Goal: Task Accomplishment & Management: Manage account settings

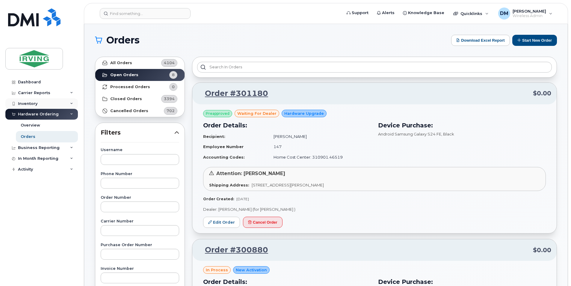
click at [35, 102] on div "Inventory" at bounding box center [27, 103] width 19 height 5
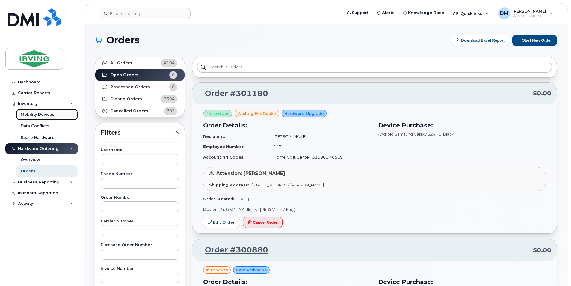
click at [39, 116] on div "Mobility Devices" at bounding box center [38, 114] width 34 height 5
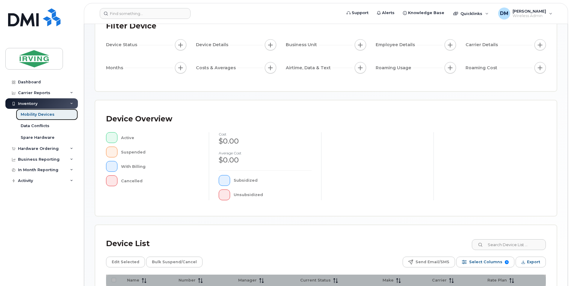
scroll to position [126, 0]
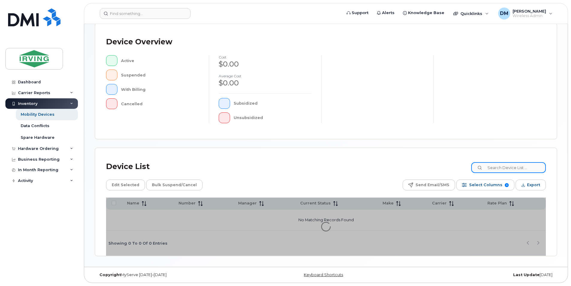
click at [492, 167] on input at bounding box center [508, 167] width 75 height 11
type input "muir"
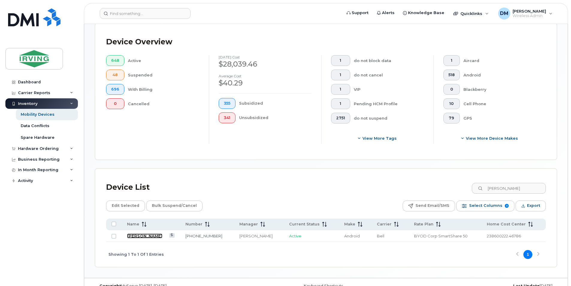
click at [136, 235] on link "[PERSON_NAME]" at bounding box center [144, 235] width 35 height 5
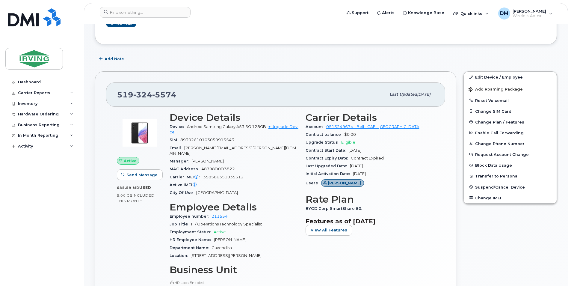
scroll to position [73, 0]
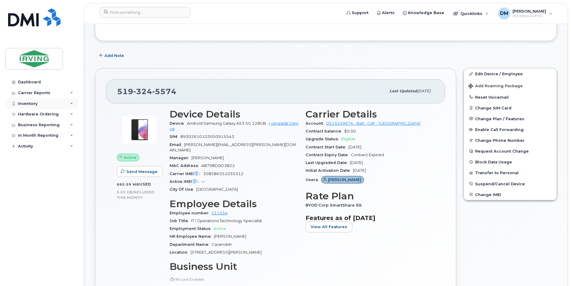
click at [38, 101] on div "Inventory" at bounding box center [41, 103] width 73 height 11
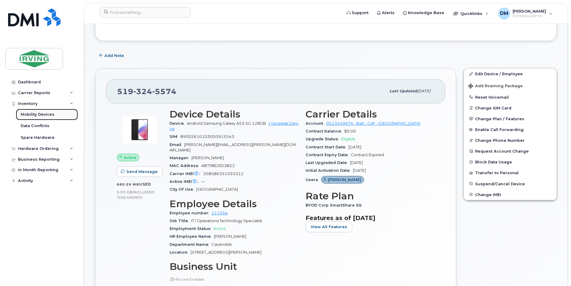
click at [46, 116] on div "Mobility Devices" at bounding box center [38, 114] width 34 height 5
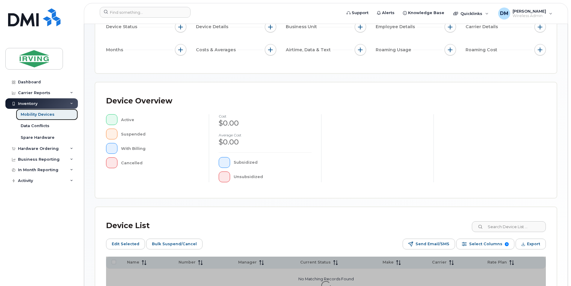
scroll to position [137, 0]
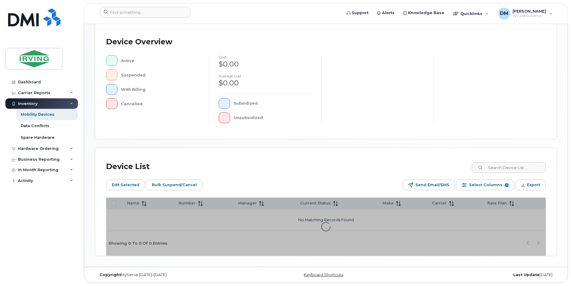
click at [520, 150] on div "Device List Edit Selected Bulk Suspend/Cancel Send Email/SMS Select Columns 9 F…" at bounding box center [326, 202] width 462 height 108
click at [520, 161] on div "Device List" at bounding box center [326, 167] width 440 height 16
click at [518, 168] on input at bounding box center [508, 167] width 75 height 11
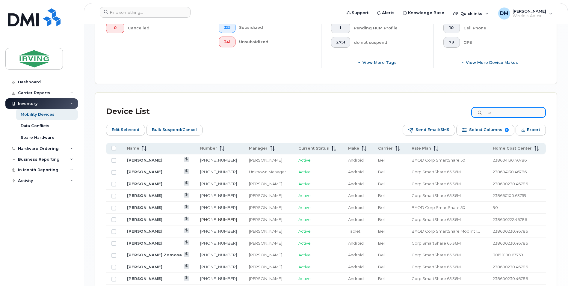
scroll to position [257, 0]
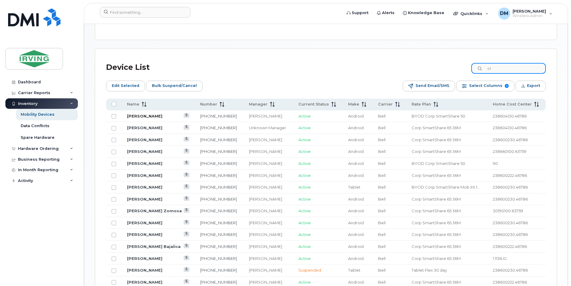
type input "cr"
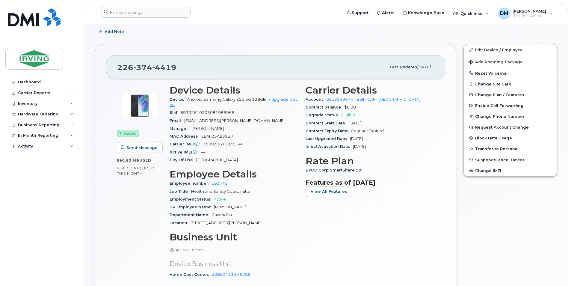
scroll to position [150, 0]
